Goal: Navigation & Orientation: Find specific page/section

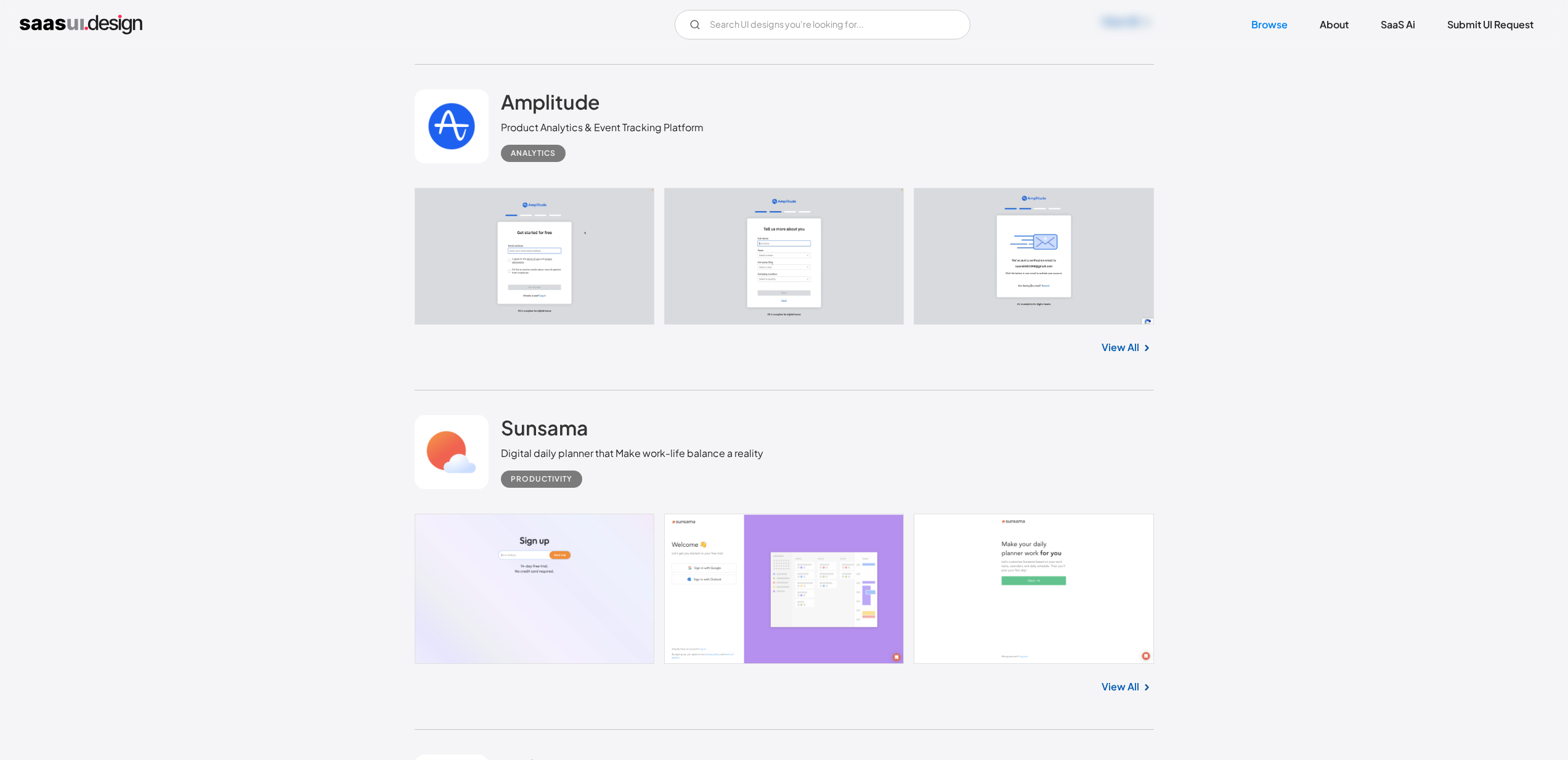
scroll to position [5326, 0]
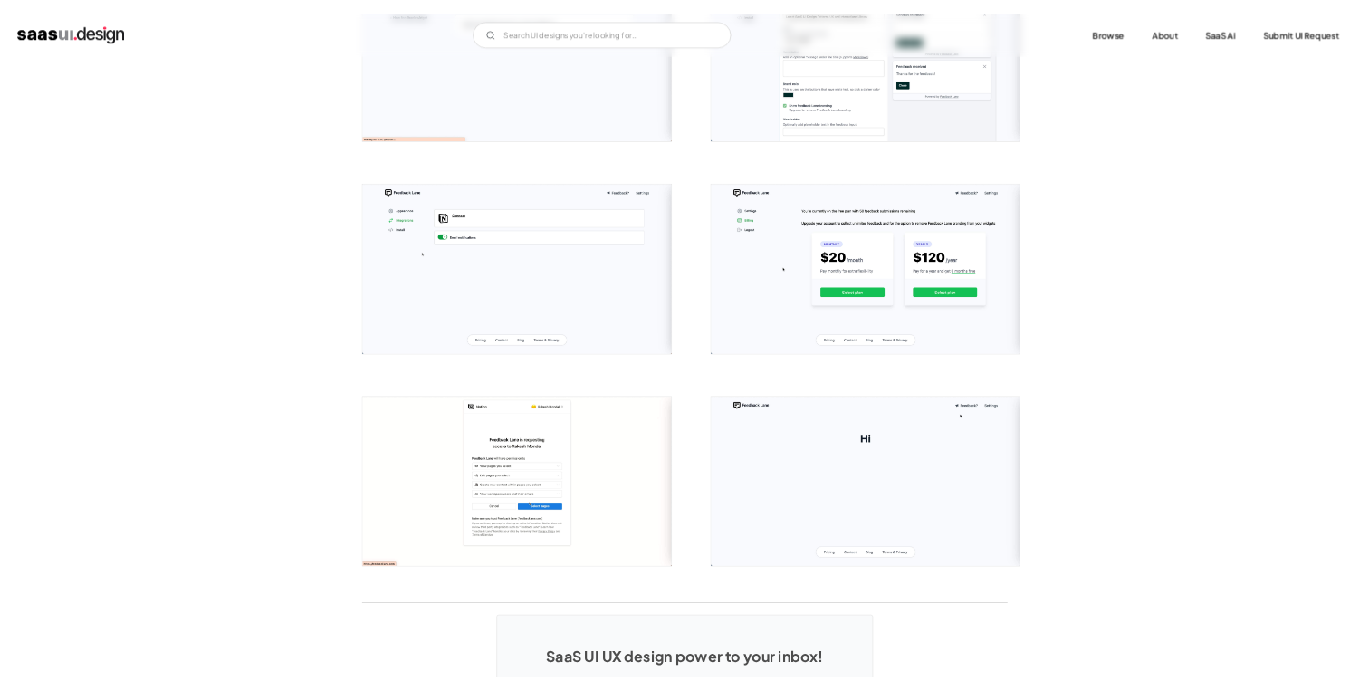
scroll to position [1630, 0]
